Goal: Task Accomplishment & Management: Manage account settings

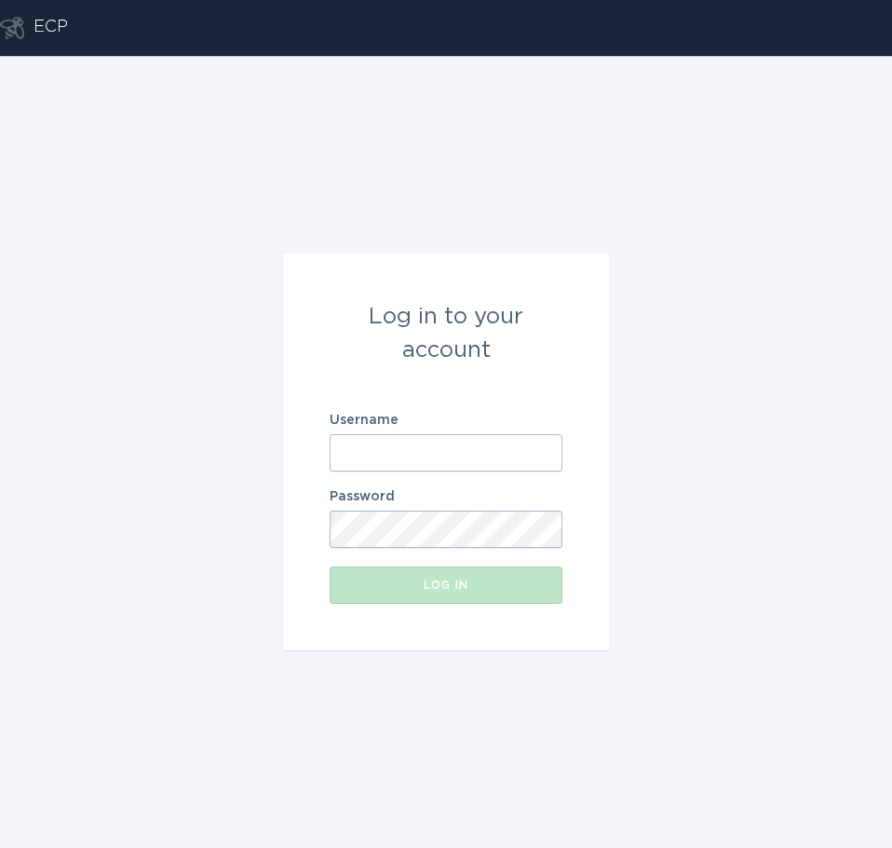
click at [741, 351] on div "Log in to your account Username Password Log in" at bounding box center [446, 452] width 892 height 792
click at [355, 460] on input "Username" at bounding box center [446, 452] width 233 height 37
paste input "[EMAIL_ADDRESS][DOMAIN_NAME]"
type input "[EMAIL_ADDRESS][DOMAIN_NAME]"
click at [775, 442] on div "Log in to your account Username [EMAIL_ADDRESS][DOMAIN_NAME] Password Log in" at bounding box center [446, 452] width 892 height 792
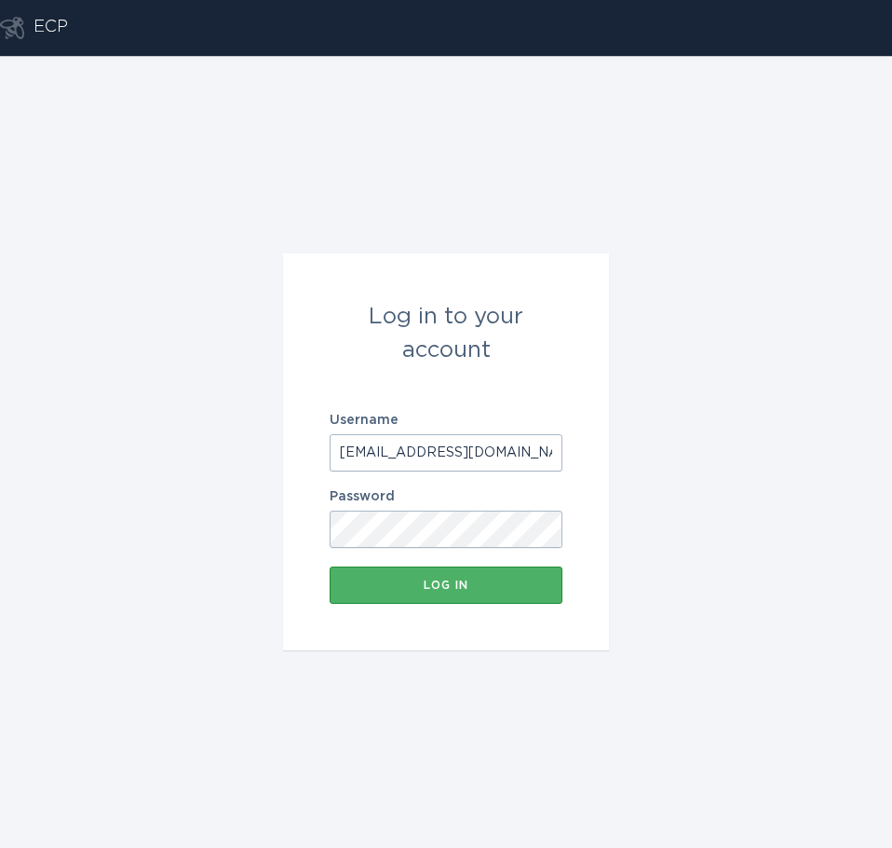
click at [428, 585] on div "Log in" at bounding box center [446, 584] width 214 height 11
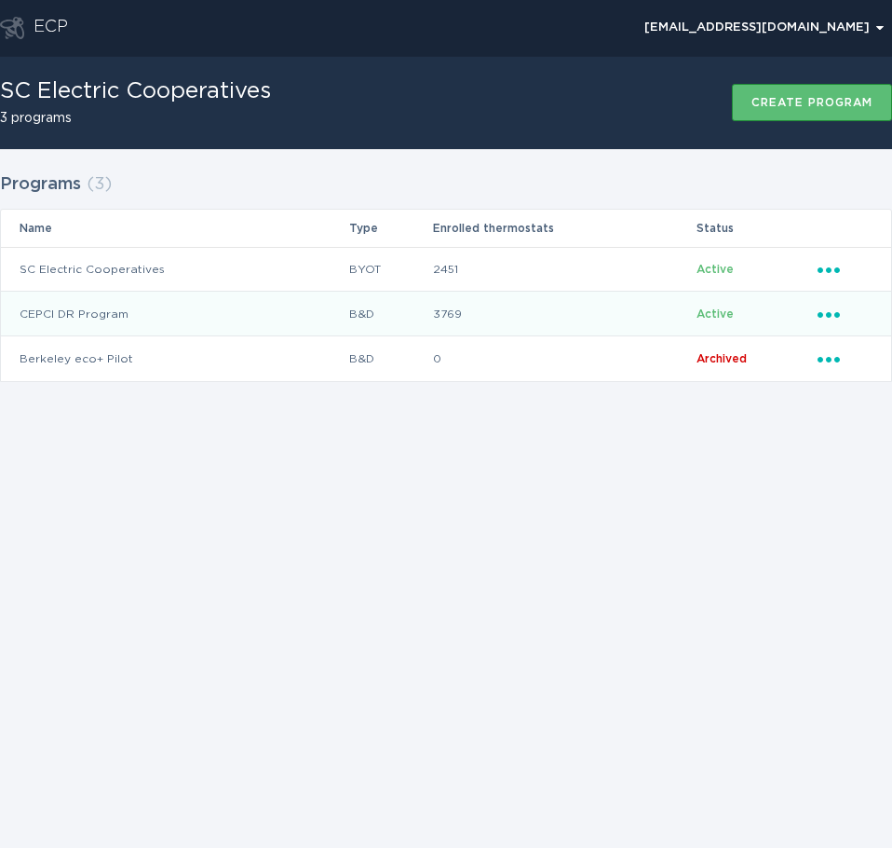
click at [196, 307] on td "CEPCI DR Program" at bounding box center [174, 314] width 347 height 45
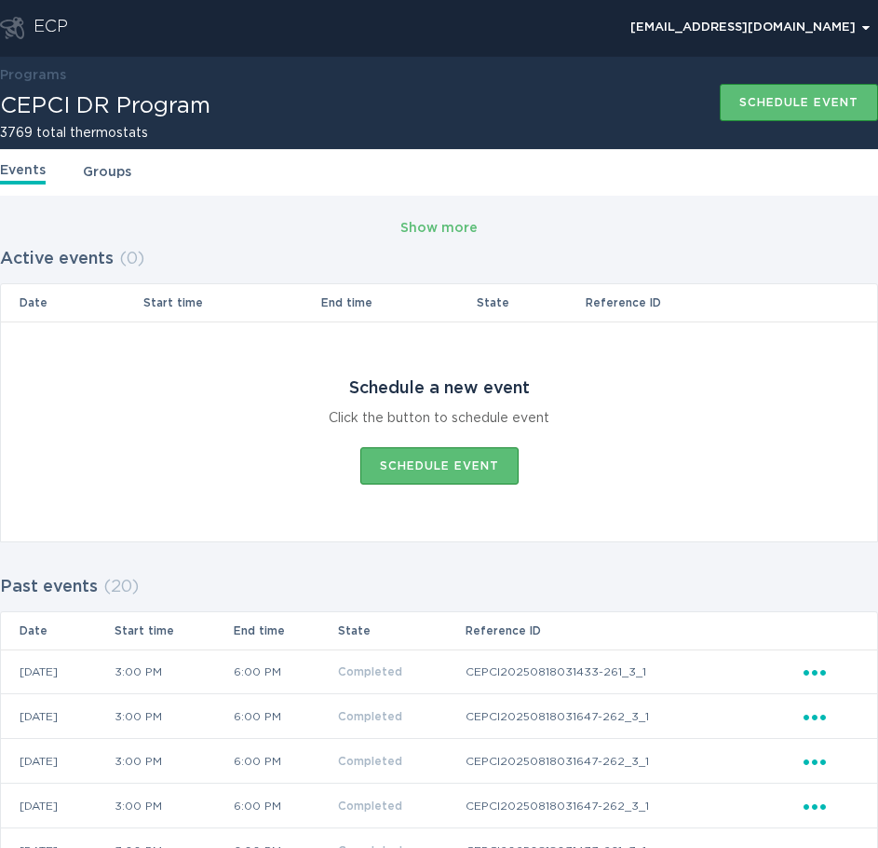
click at [210, 459] on td "Schedule a new event Click the button to schedule event Schedule event" at bounding box center [439, 431] width 877 height 220
click at [106, 178] on link "Groups" at bounding box center [107, 172] width 48 height 20
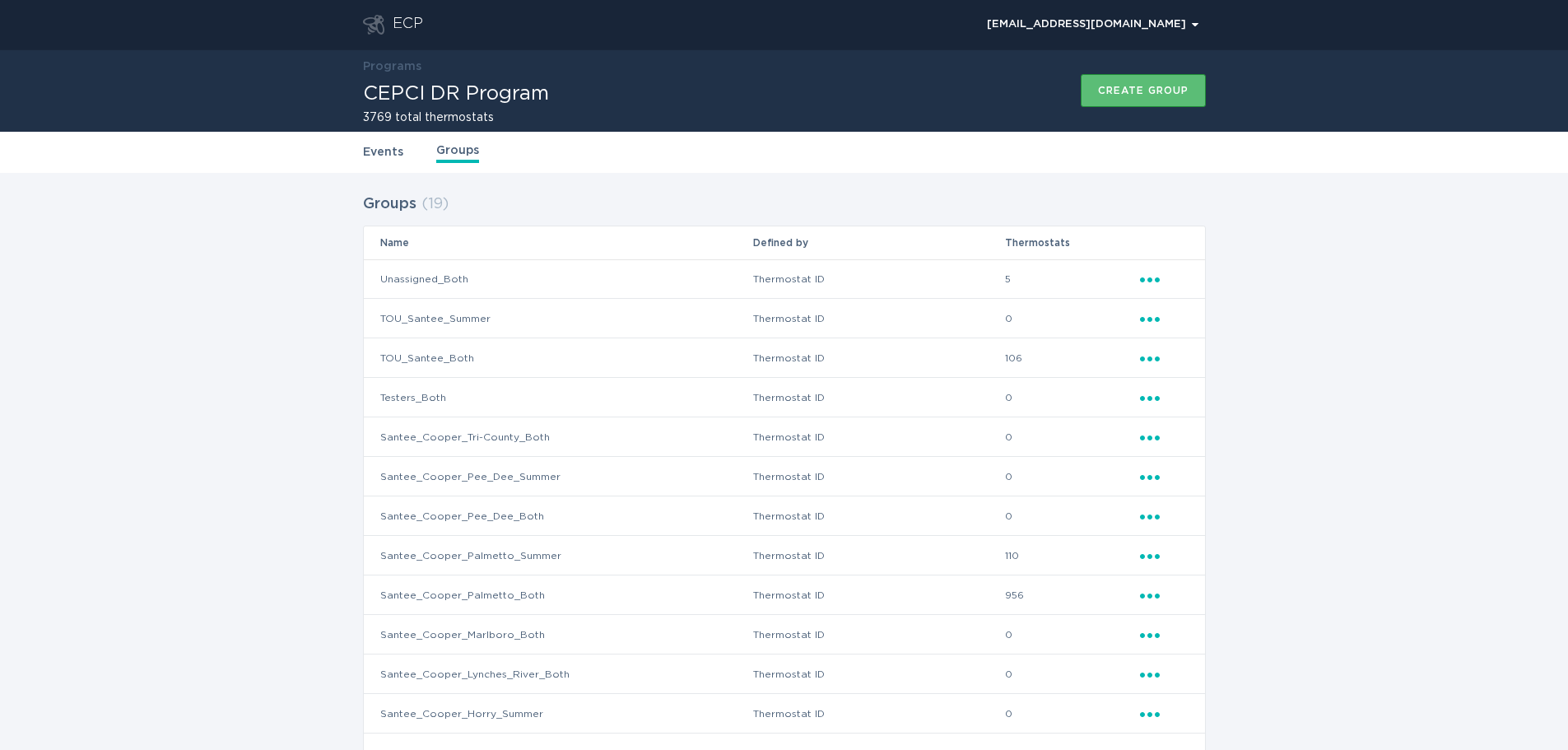
click at [391, 157] on link "Events" at bounding box center [384, 152] width 41 height 18
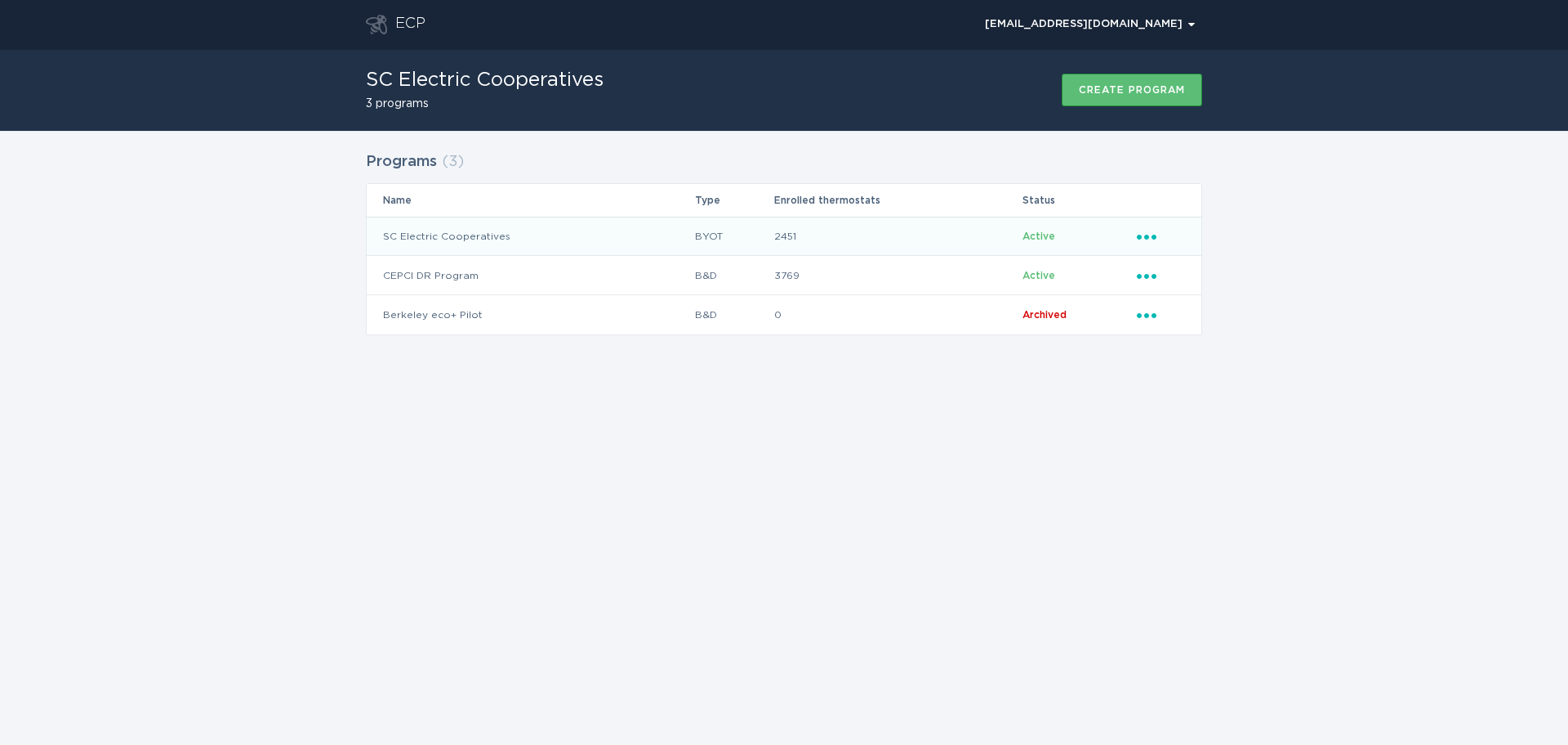
click at [1151, 236] on icon "Ellipsis" at bounding box center [1149, 234] width 23 height 14
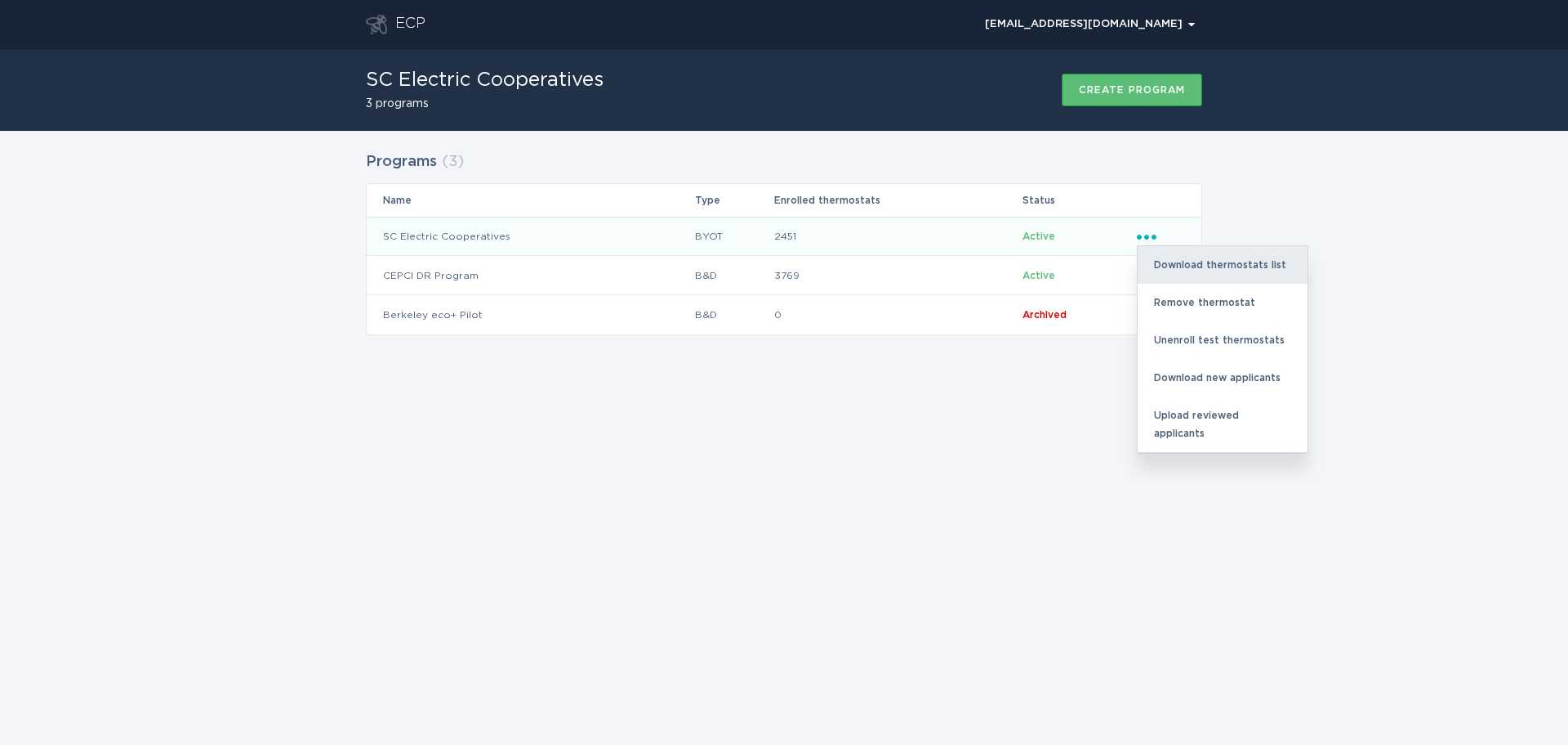
click at [1175, 256] on div "Download thermostats list" at bounding box center [1223, 264] width 170 height 38
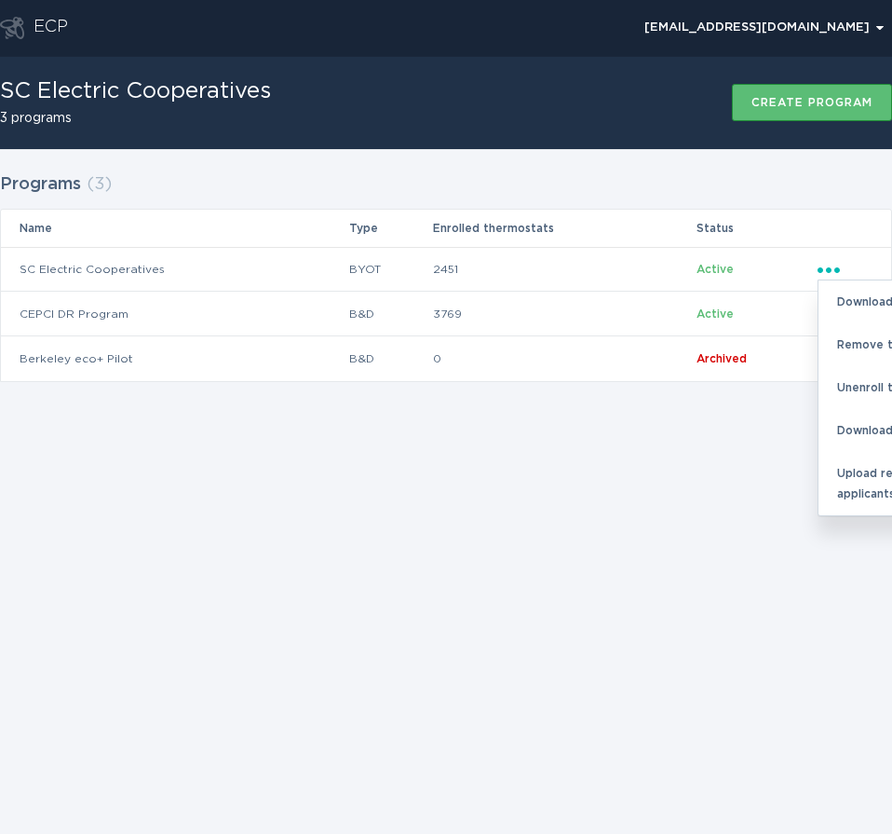
click at [400, 502] on div "ECP [EMAIL_ADDRESS][DOMAIN_NAME] Chevron SC Electric Cooperatives 3 programs Cr…" at bounding box center [446, 417] width 892 height 834
